Goal: Answer question/provide support

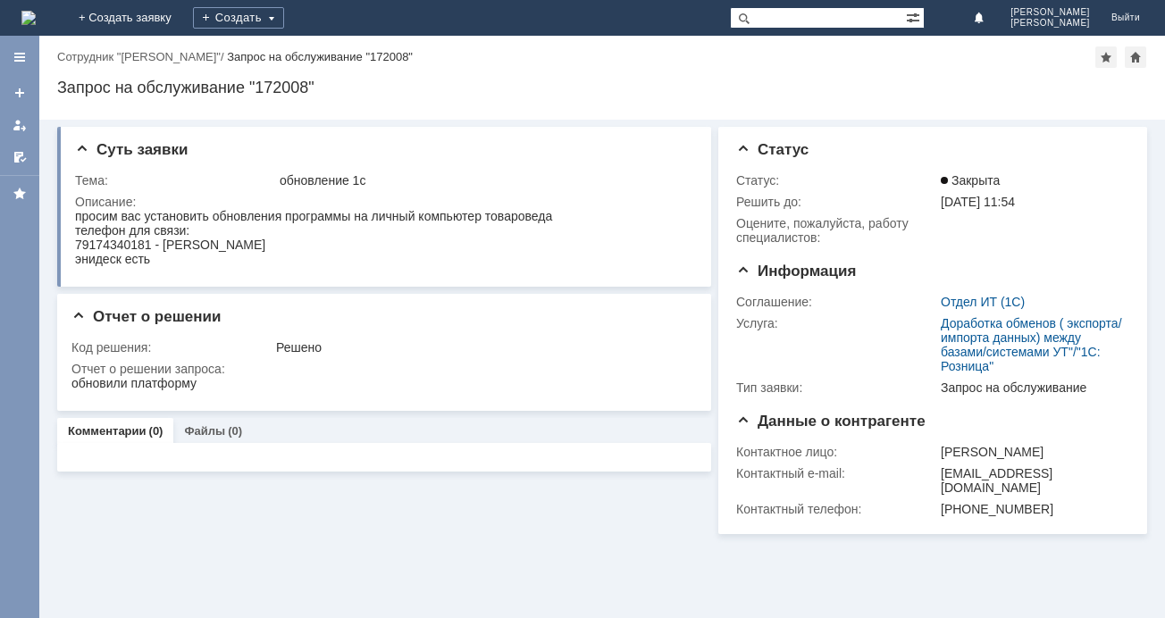
click at [36, 25] on img at bounding box center [28, 18] width 14 height 14
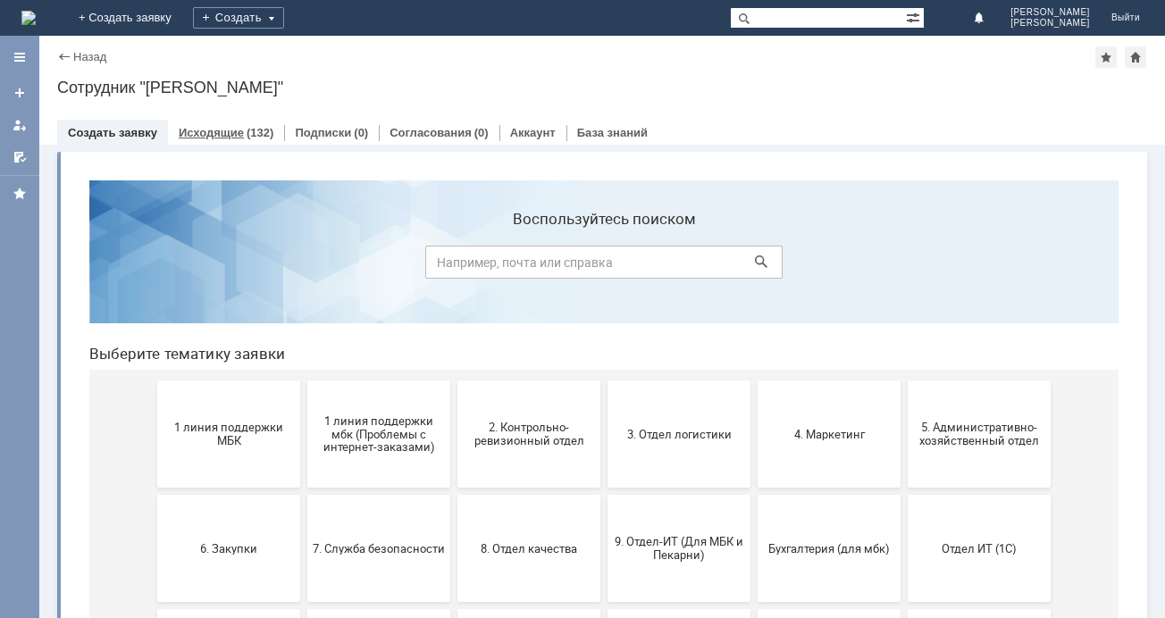
click at [237, 136] on link "Исходящие" at bounding box center [211, 132] width 65 height 13
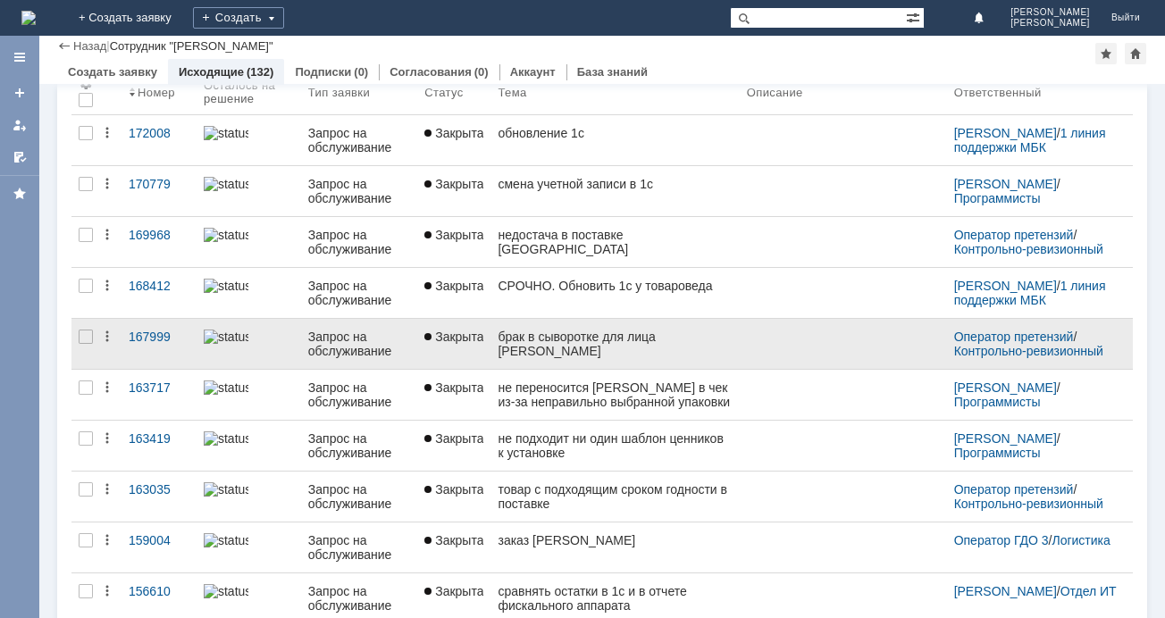
click at [631, 340] on div "брак в сыворотке для лица [PERSON_NAME]" at bounding box center [615, 344] width 234 height 29
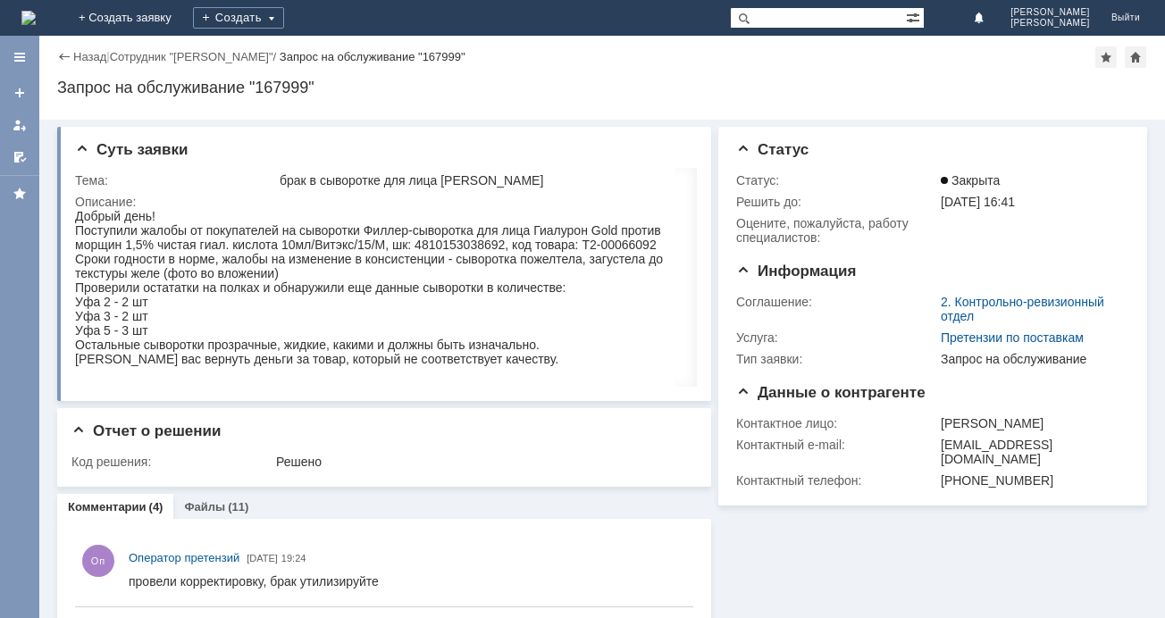
scroll to position [68, 0]
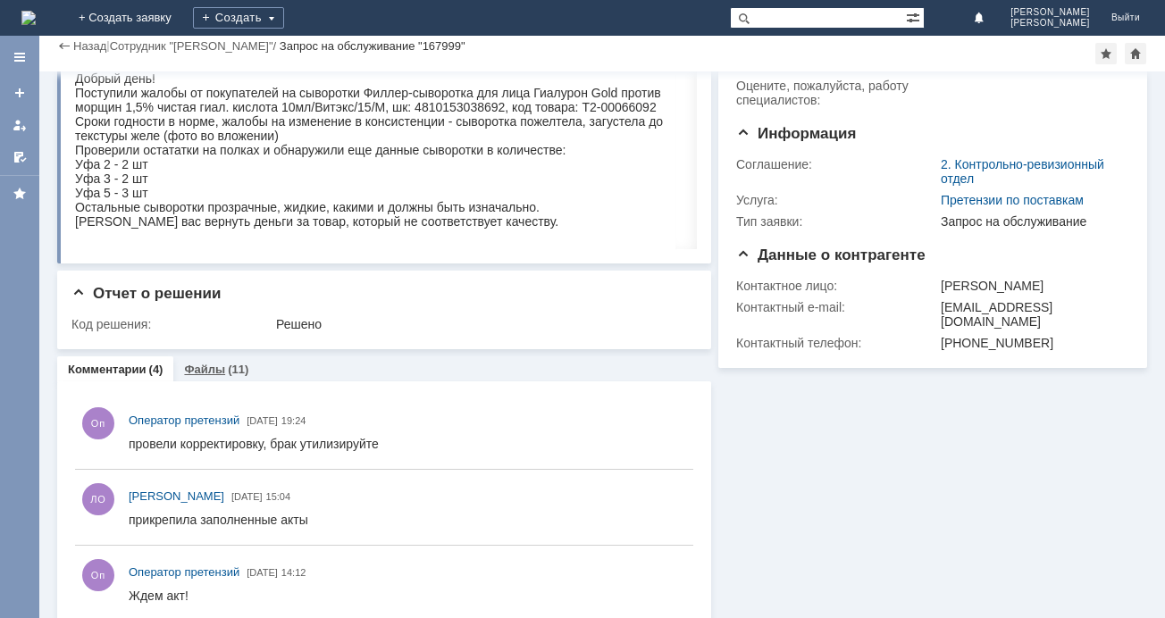
click at [215, 357] on div "Файлы (11)" at bounding box center [216, 369] width 86 height 26
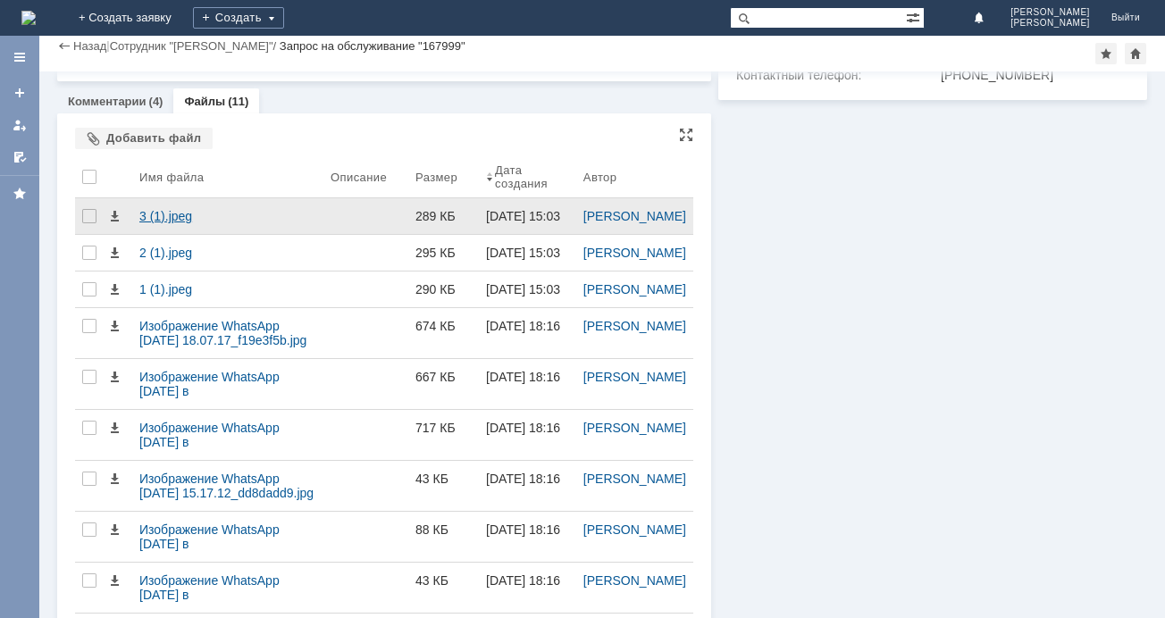
click at [148, 209] on div "3 (1).jpeg" at bounding box center [227, 216] width 191 height 36
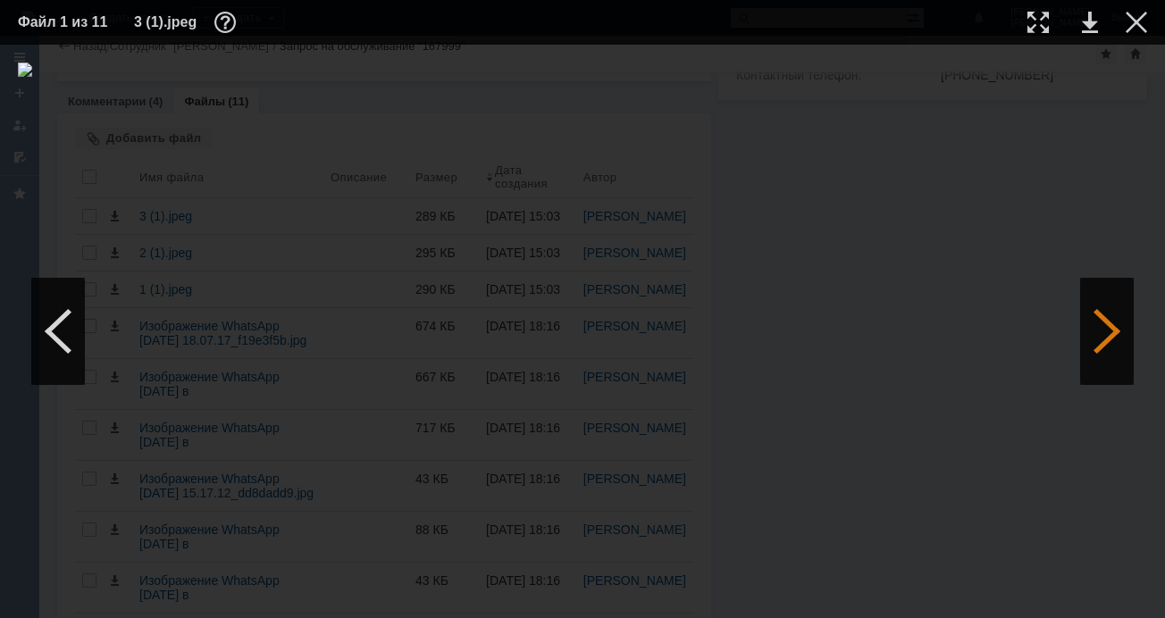
click at [1102, 320] on div at bounding box center [1107, 331] width 54 height 107
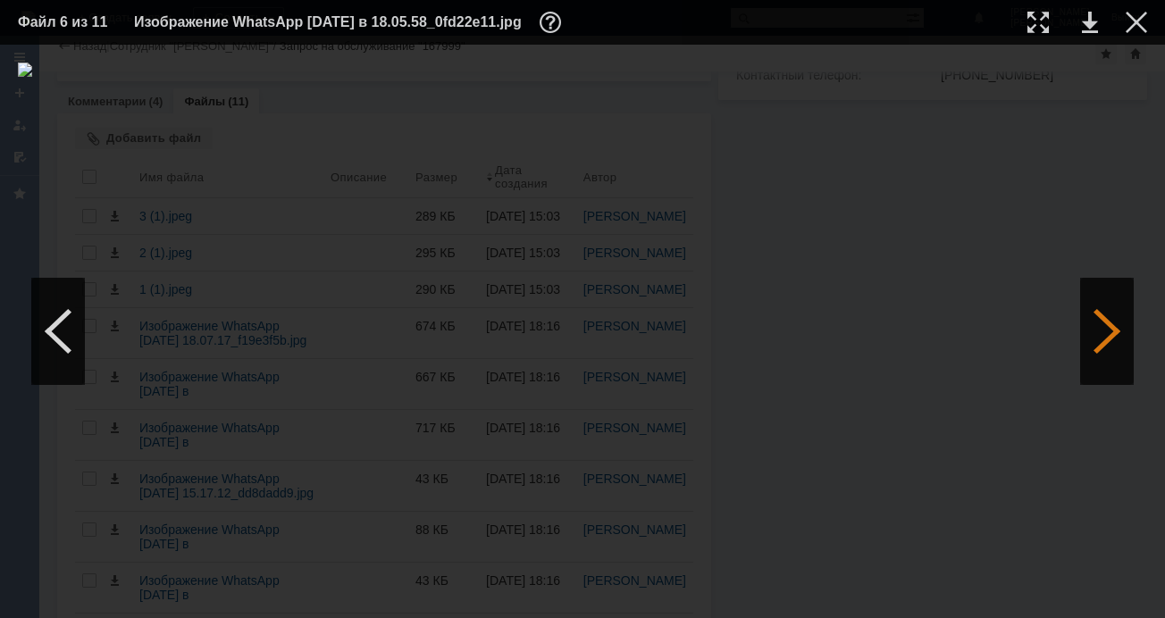
click at [1102, 320] on div at bounding box center [1107, 331] width 54 height 107
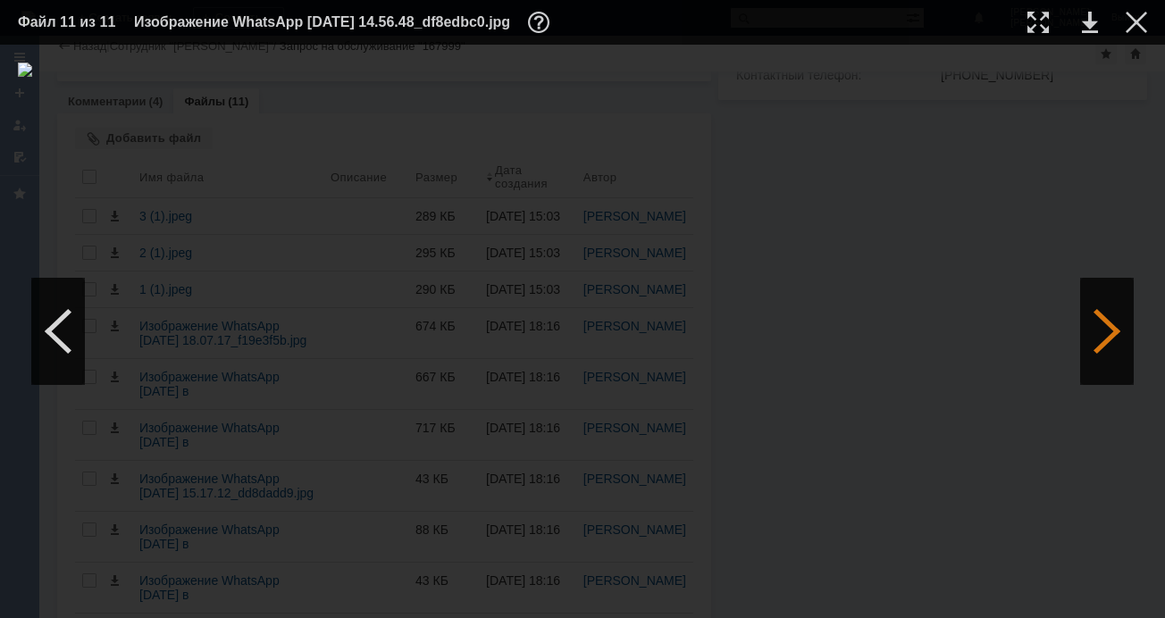
click at [1102, 320] on div at bounding box center [1107, 331] width 54 height 107
click at [1130, 332] on div at bounding box center [1107, 331] width 54 height 107
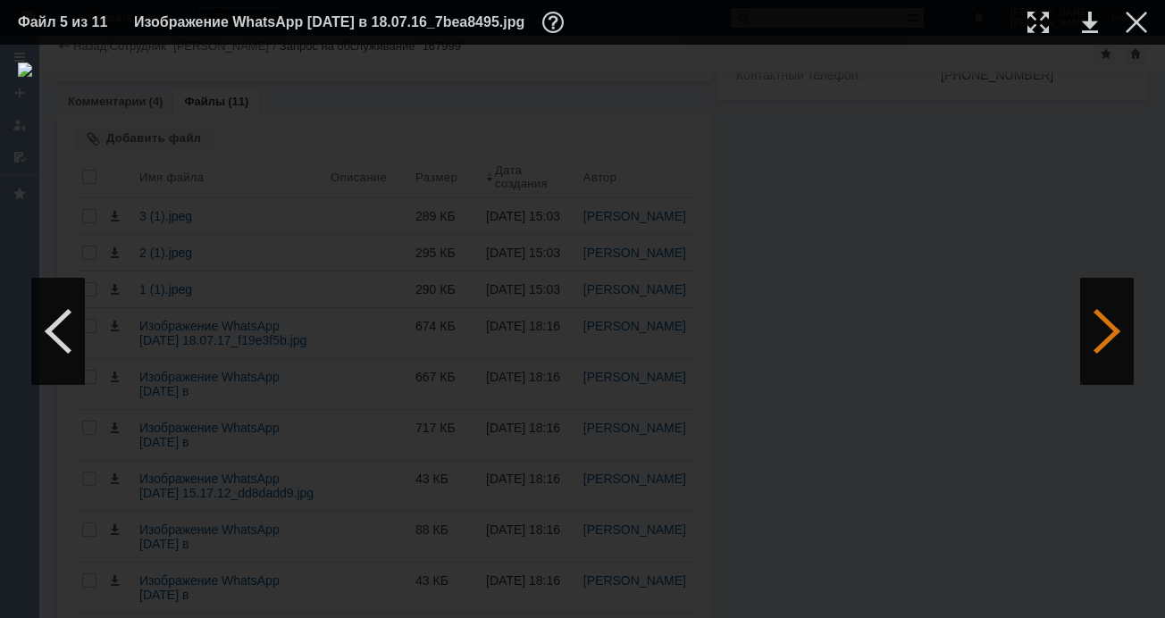
click at [1130, 332] on div at bounding box center [1107, 331] width 54 height 107
click at [74, 324] on div at bounding box center [58, 331] width 54 height 107
